Goal: Register for event/course

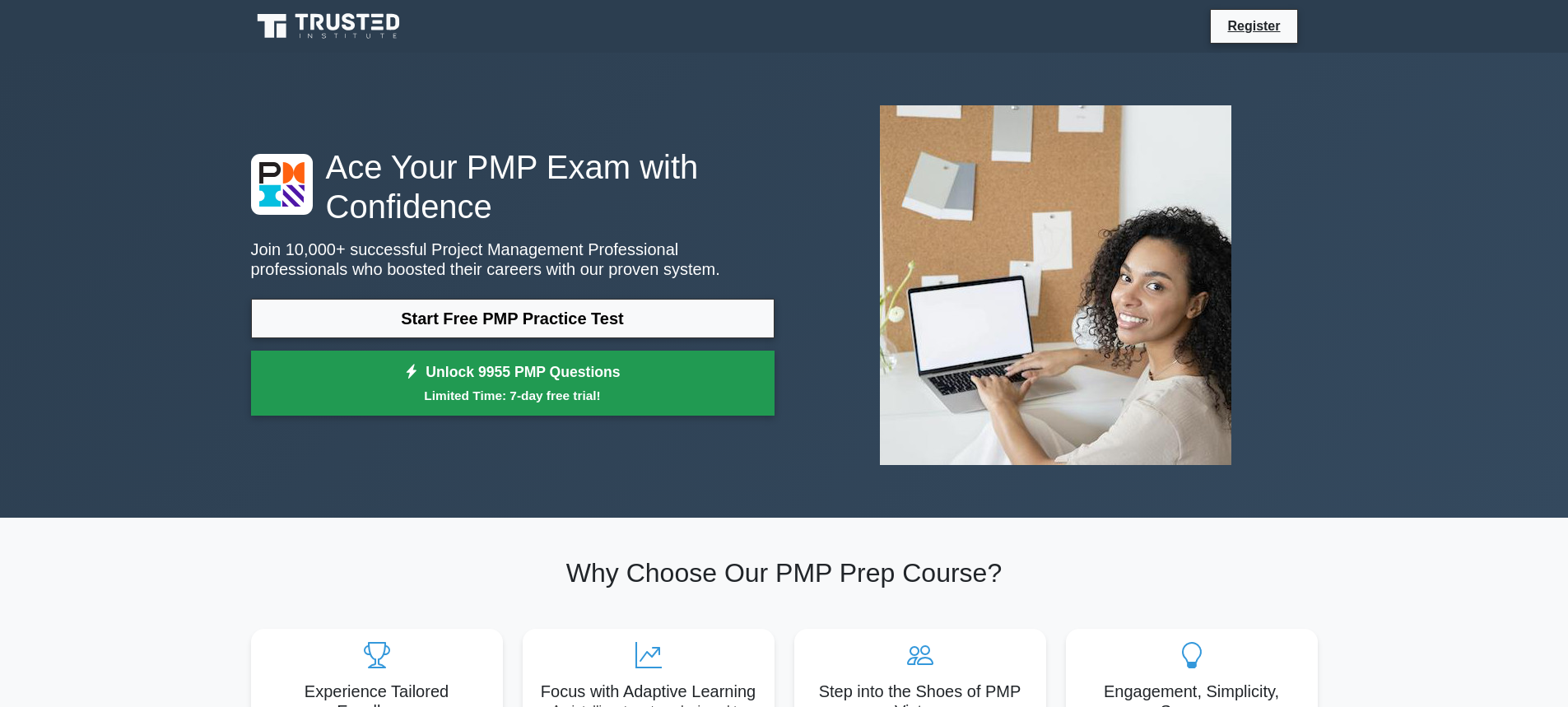
click at [542, 395] on small "Limited Time: 7-day free trial!" at bounding box center [512, 396] width 482 height 19
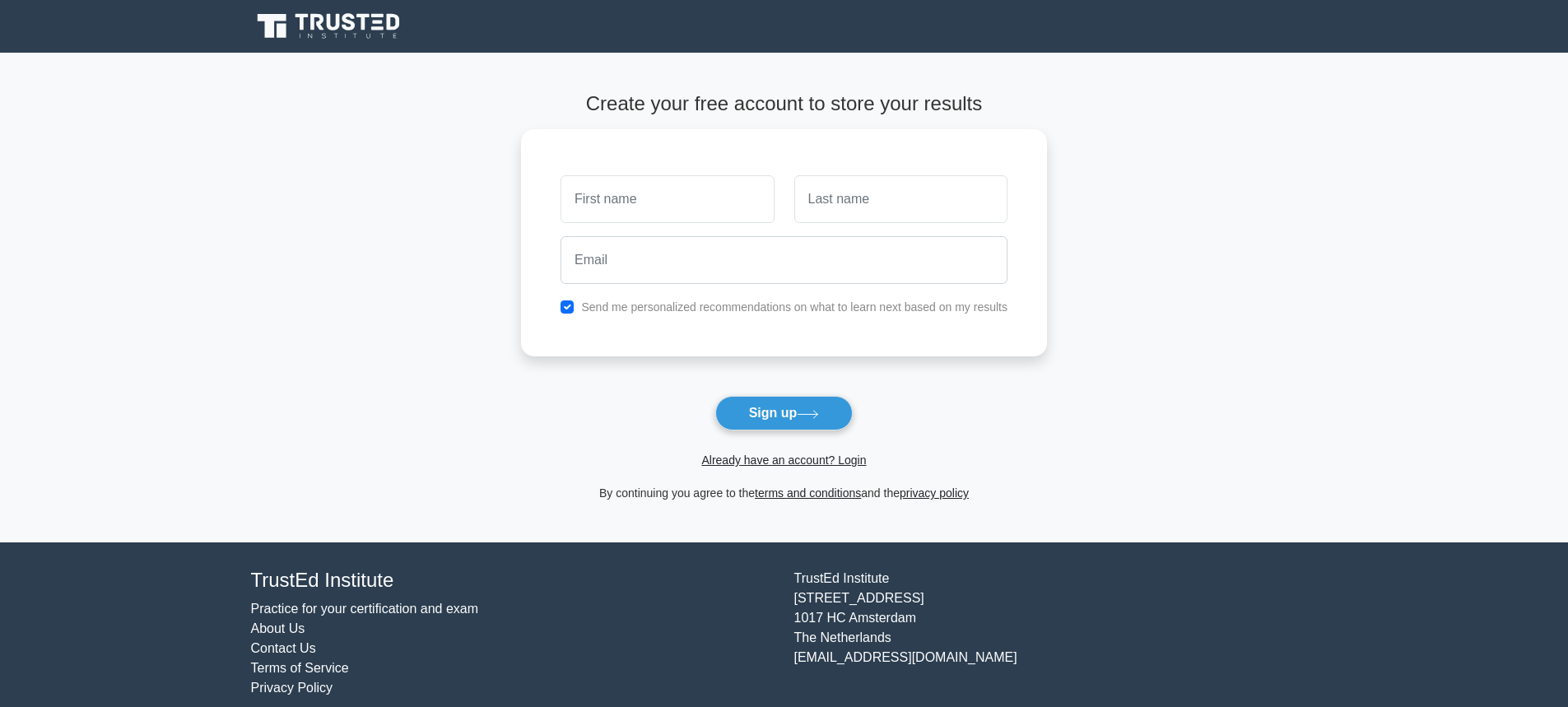
scroll to position [18, 0]
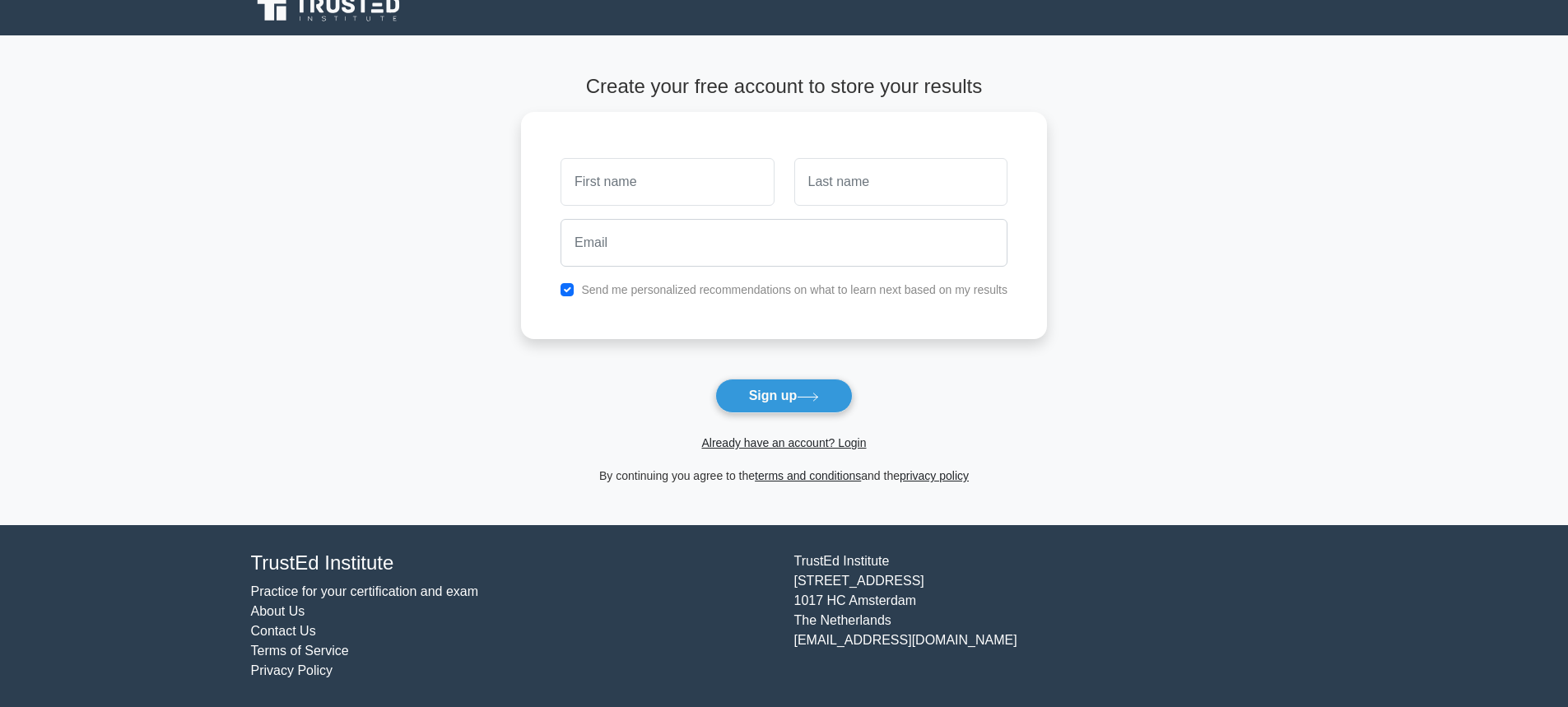
click at [297, 589] on link "Practice for your certification and exam" at bounding box center [364, 591] width 228 height 14
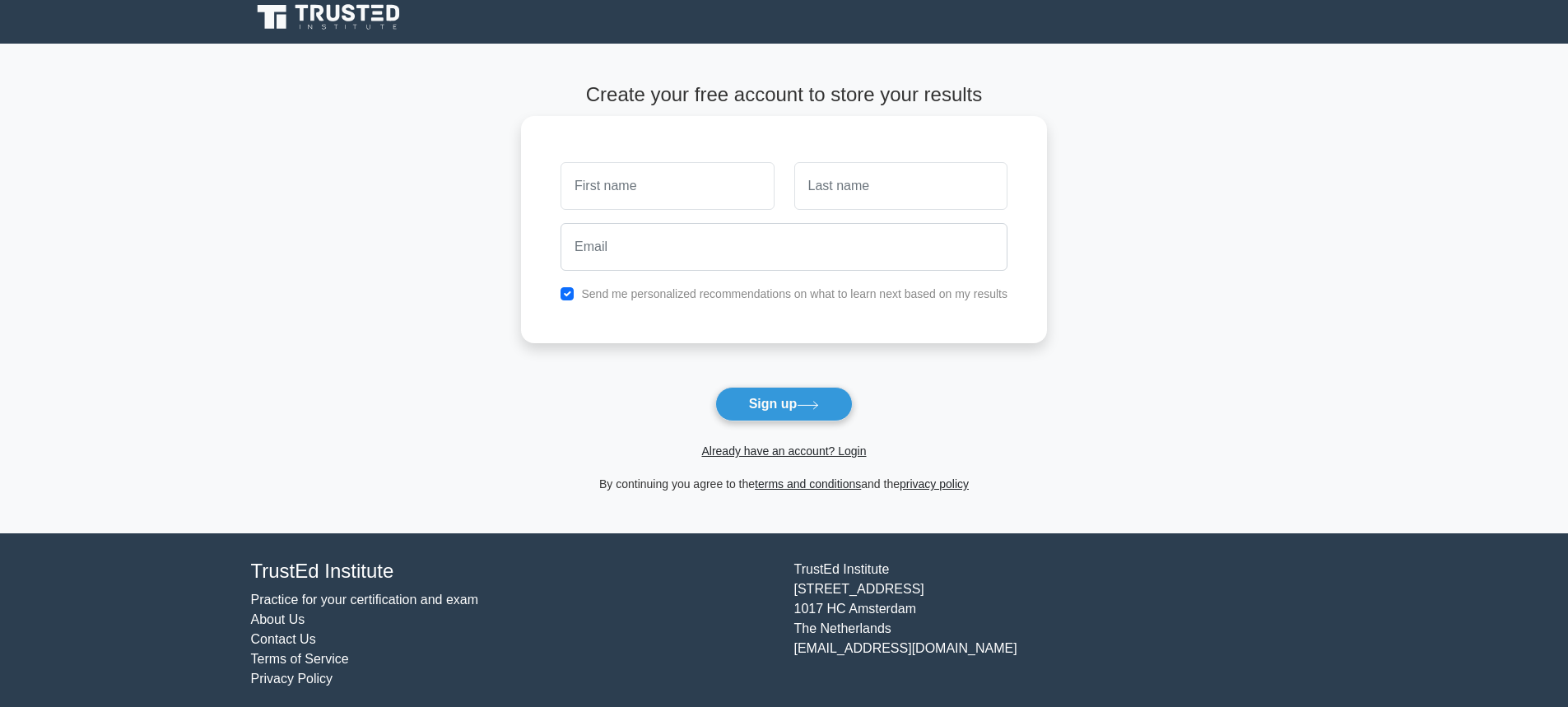
scroll to position [0, 0]
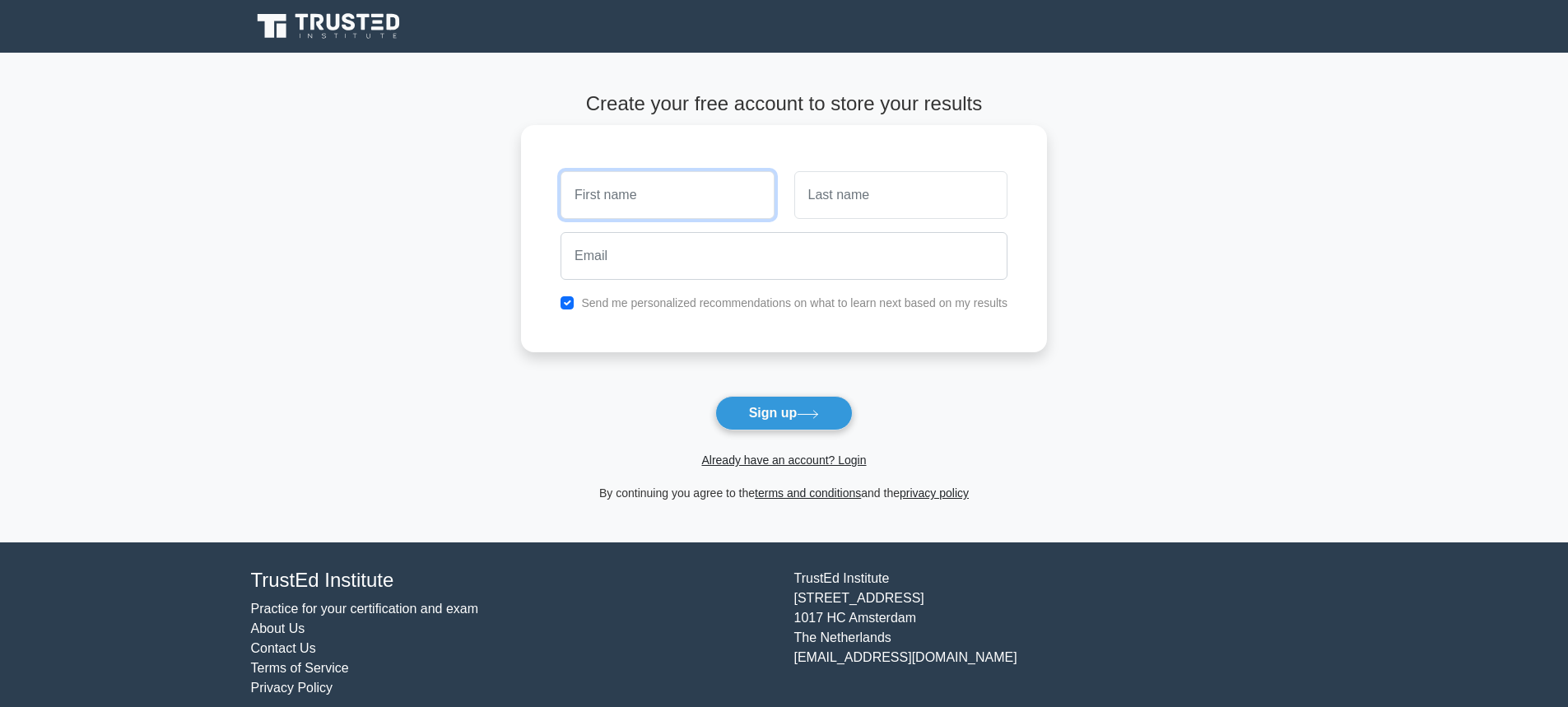
click at [633, 187] on input "text" at bounding box center [667, 194] width 214 height 47
click at [633, 198] on input "text" at bounding box center [667, 194] width 214 height 47
drag, startPoint x: 673, startPoint y: 197, endPoint x: 646, endPoint y: 190, distance: 27.9
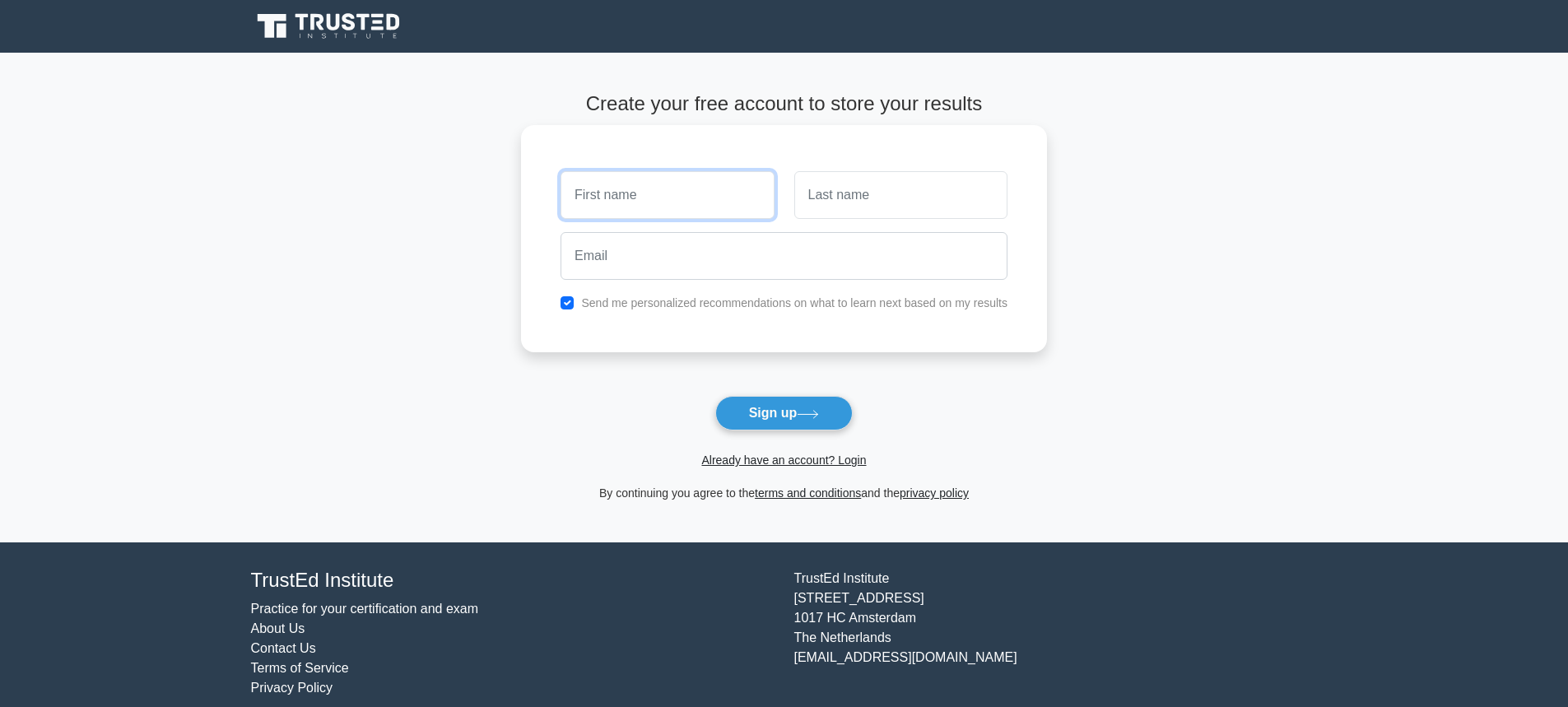
click at [673, 199] on input "text" at bounding box center [667, 194] width 214 height 47
click at [342, 23] on icon at bounding box center [330, 27] width 158 height 32
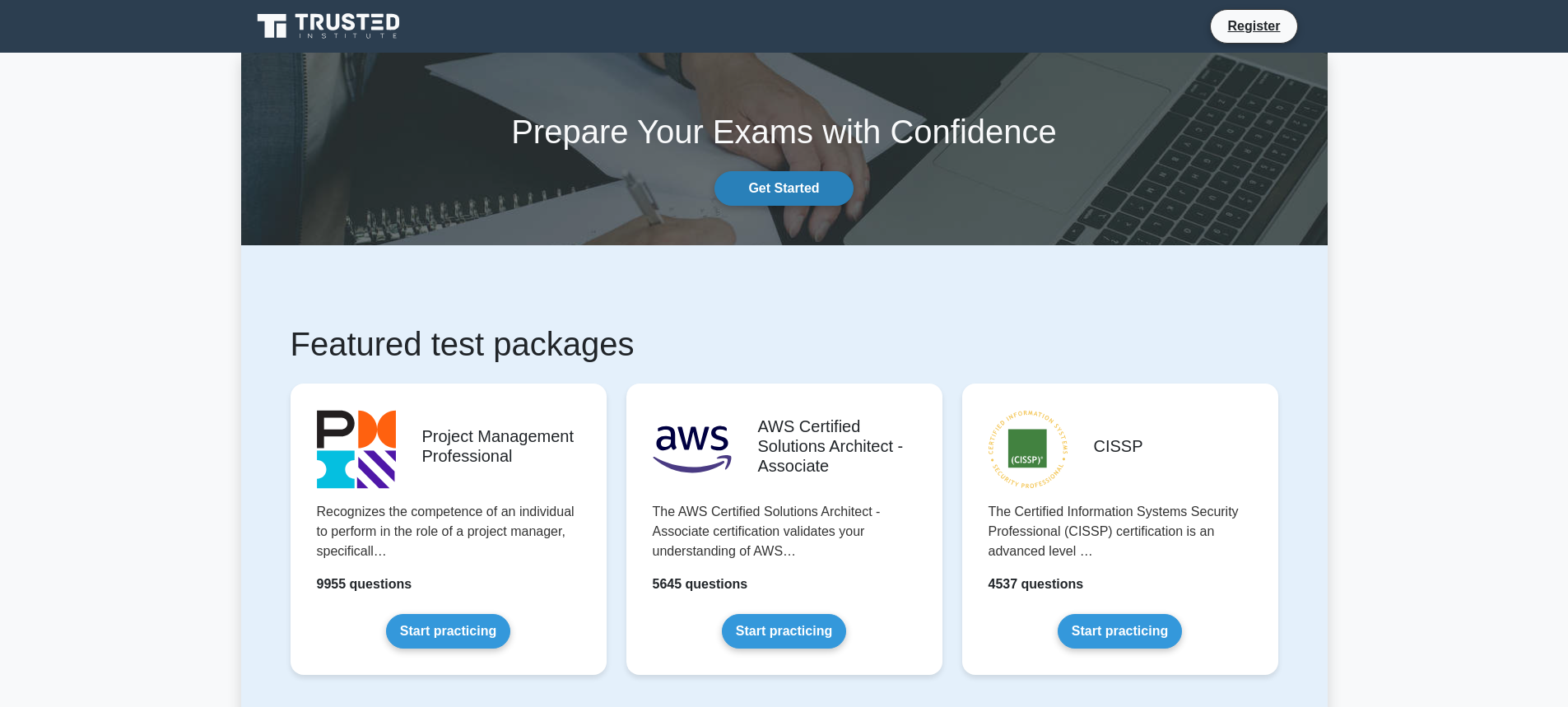
click at [809, 199] on link "Get Started" at bounding box center [783, 188] width 138 height 34
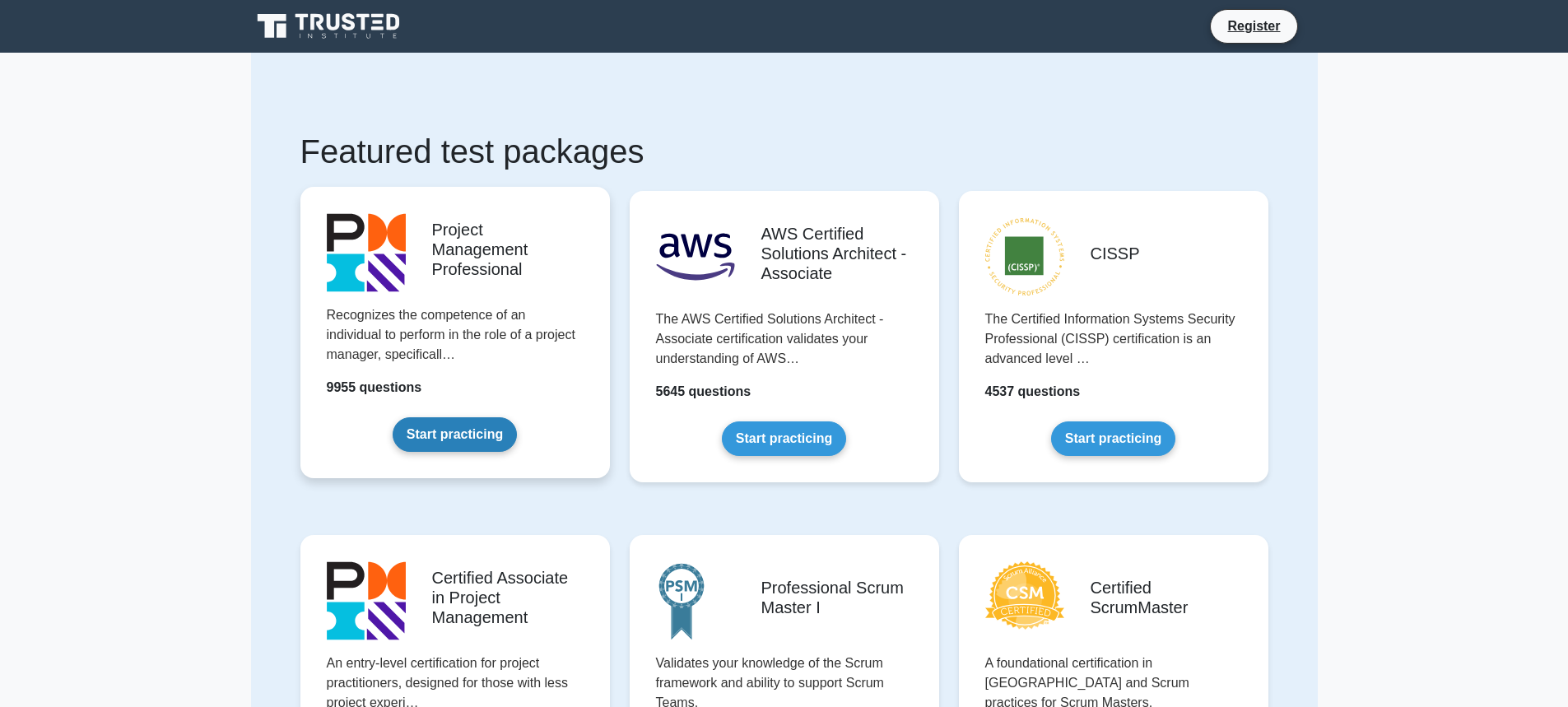
click at [498, 417] on link "Start practicing" at bounding box center [455, 434] width 124 height 34
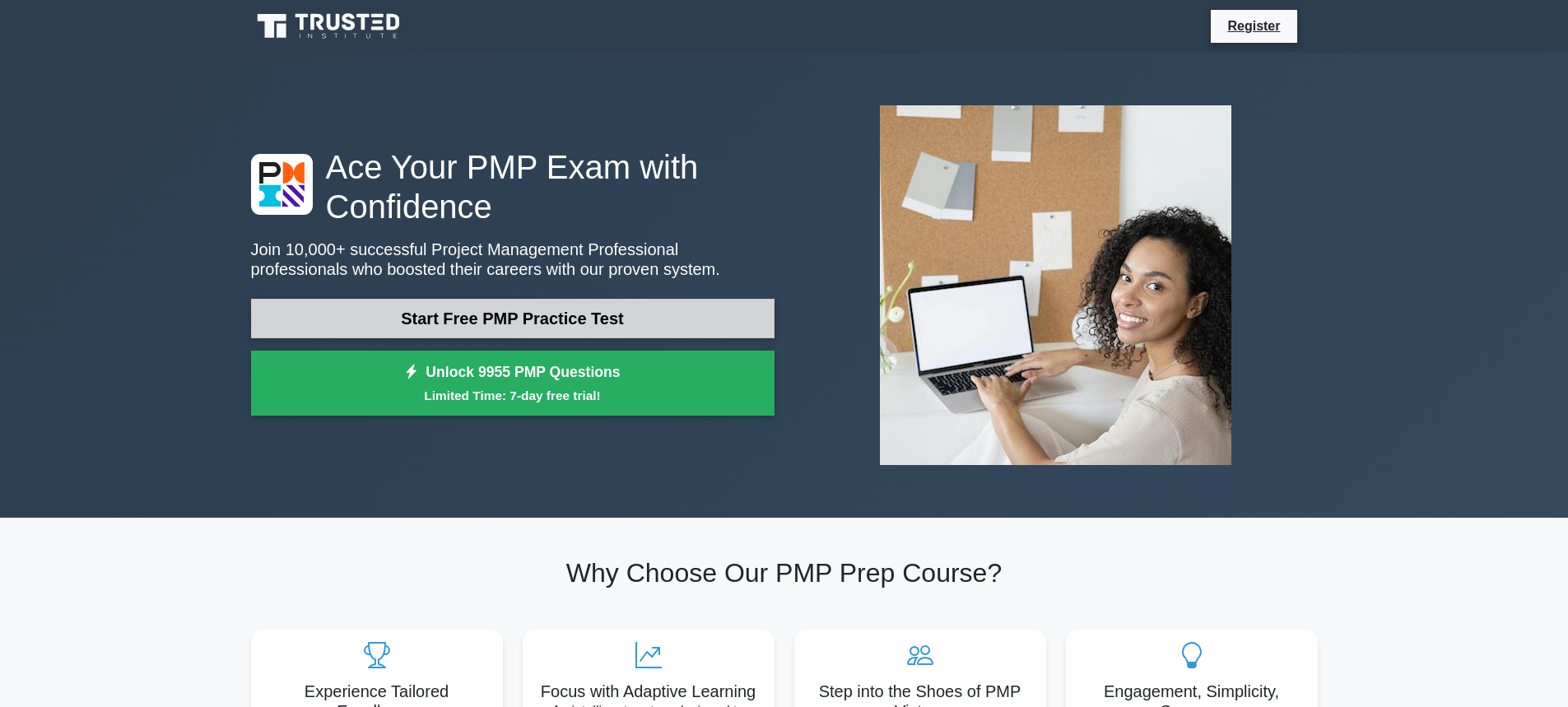
click at [565, 320] on link "Start Free PMP Practice Test" at bounding box center [513, 319] width 524 height 40
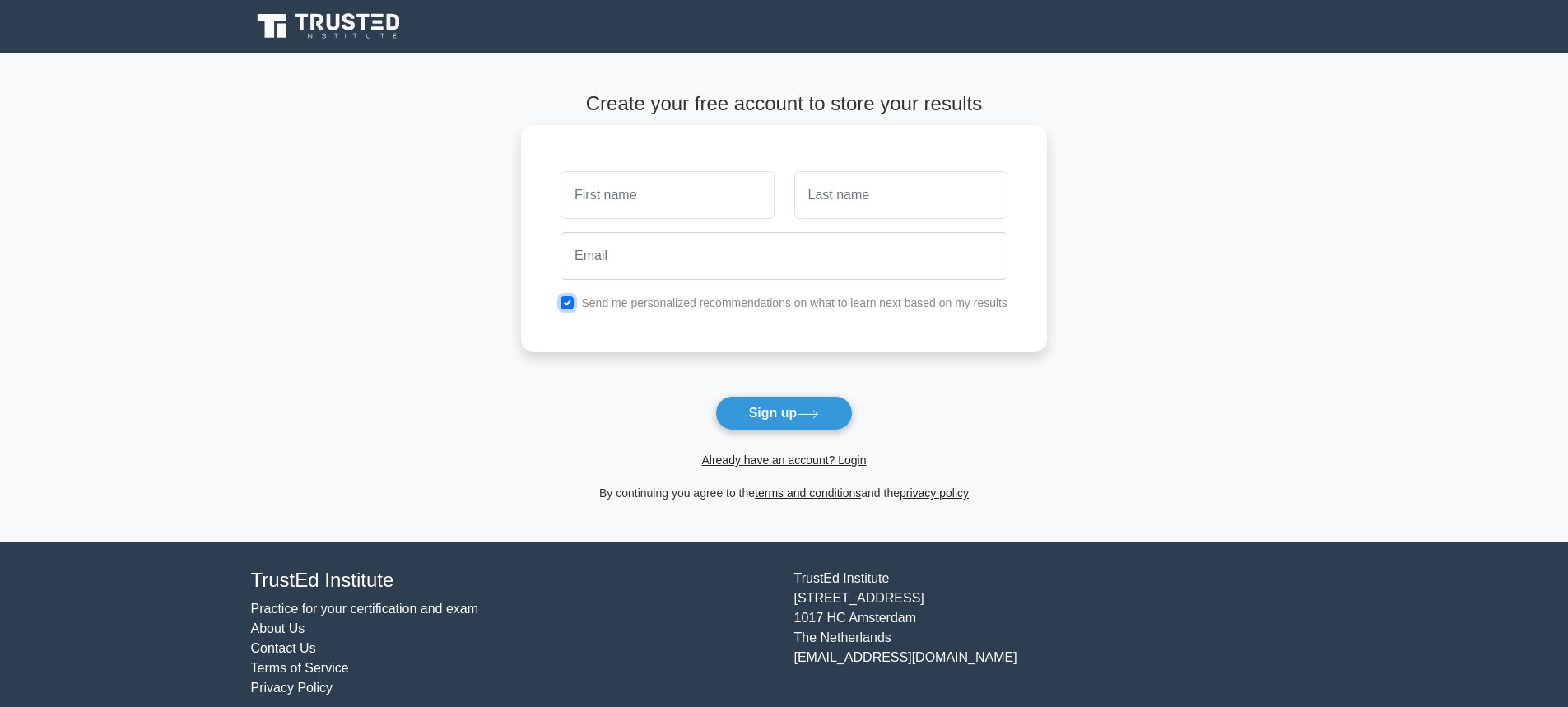
click at [568, 303] on input "checkbox" at bounding box center [567, 303] width 13 height 13
click at [565, 303] on input "checkbox" at bounding box center [567, 303] width 13 height 13
checkbox input "false"
